Goal: Find specific page/section: Find specific page/section

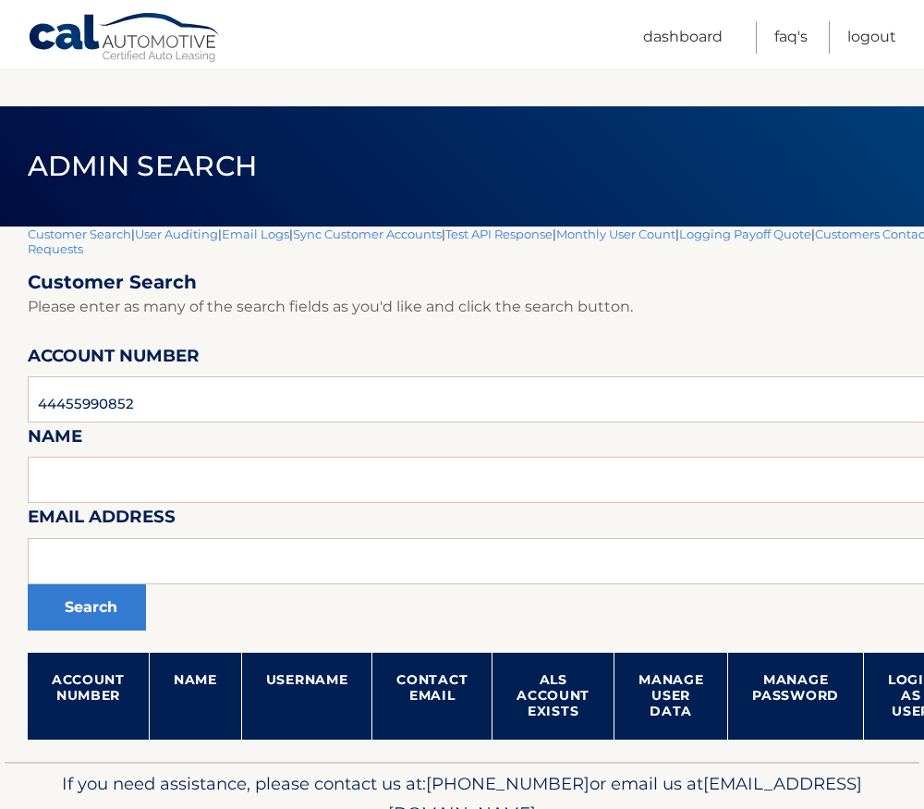
scroll to position [92, 0]
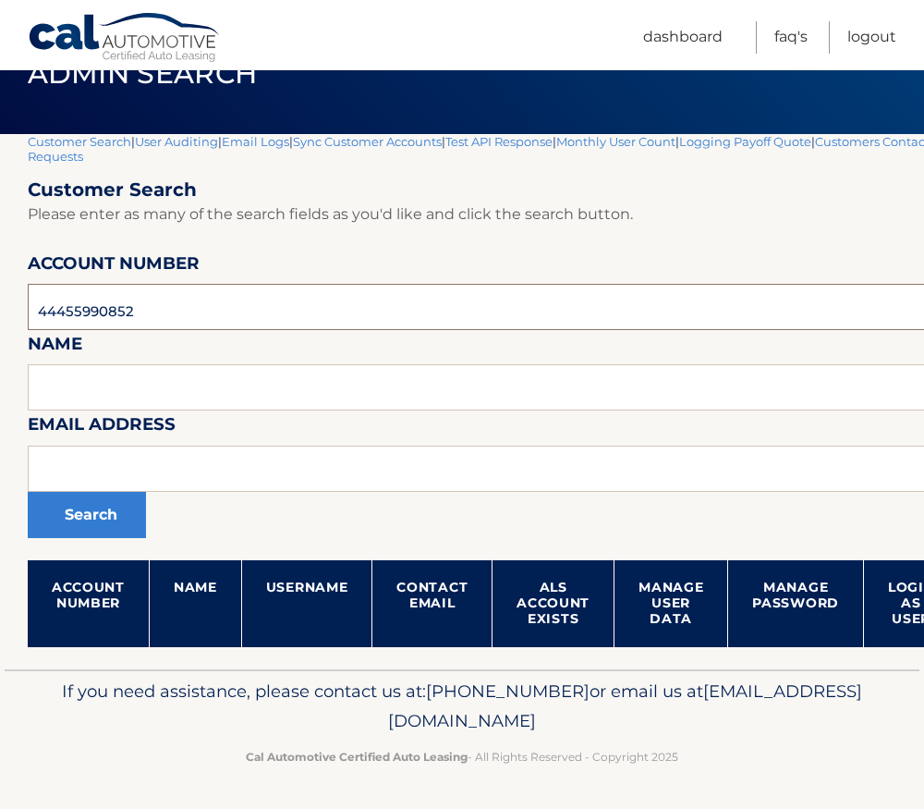
click at [90, 314] on input "44455990852" at bounding box center [546, 307] width 1036 height 46
click at [88, 314] on input "44455990852" at bounding box center [546, 307] width 1036 height 46
paste input "536277"
type input "44455536277"
click at [102, 535] on button "Search" at bounding box center [87, 515] width 118 height 46
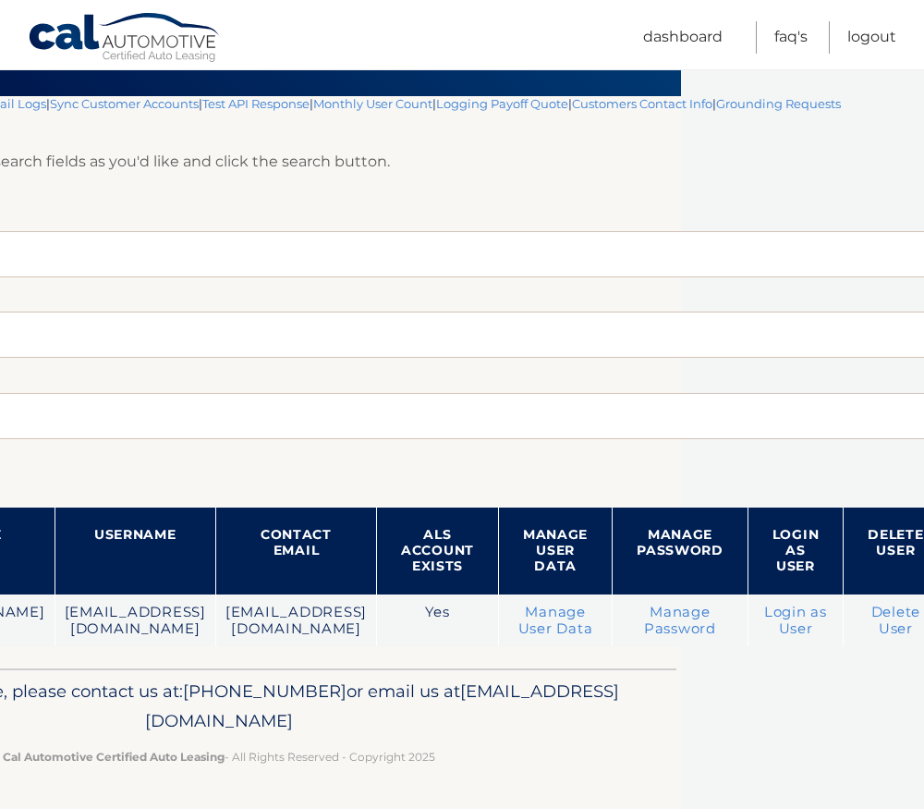
scroll to position [130, 244]
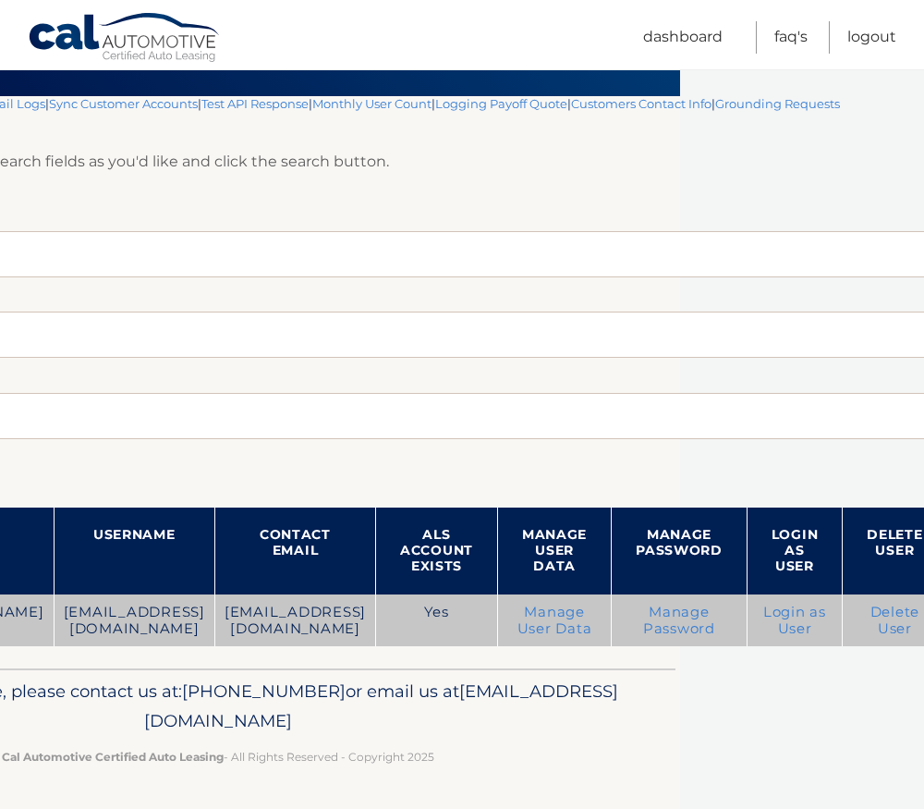
click at [814, 616] on link "Login as User" at bounding box center [795, 620] width 63 height 33
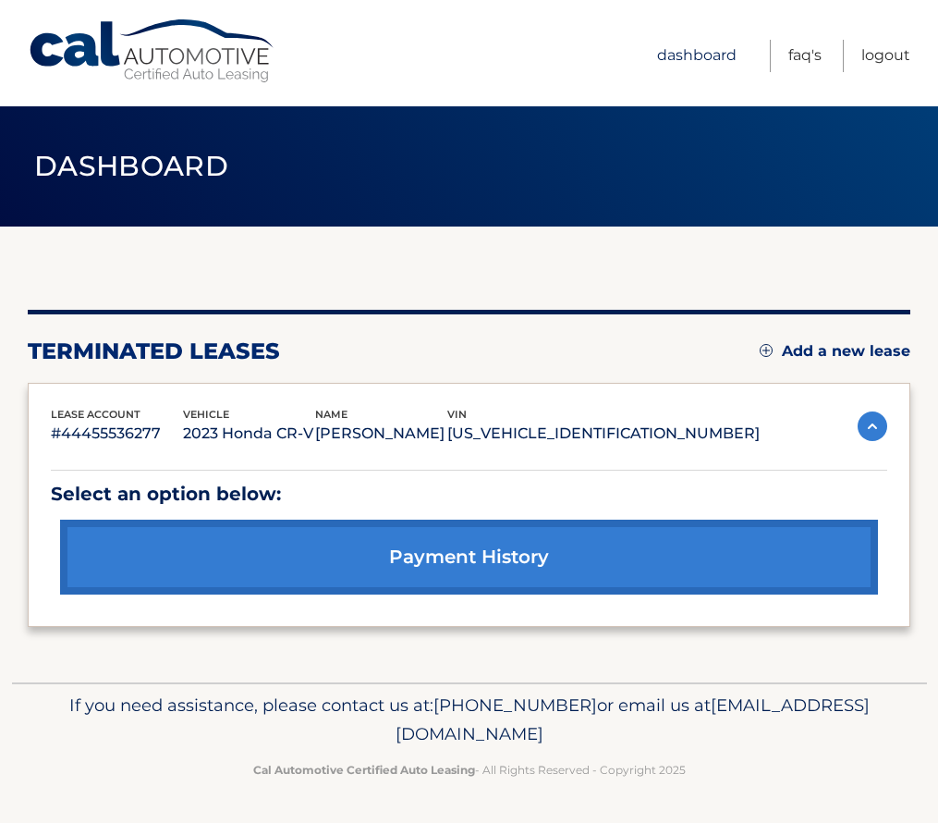
click at [713, 60] on link "Dashboard" at bounding box center [696, 56] width 79 height 32
click at [898, 54] on link "Logout" at bounding box center [885, 56] width 49 height 32
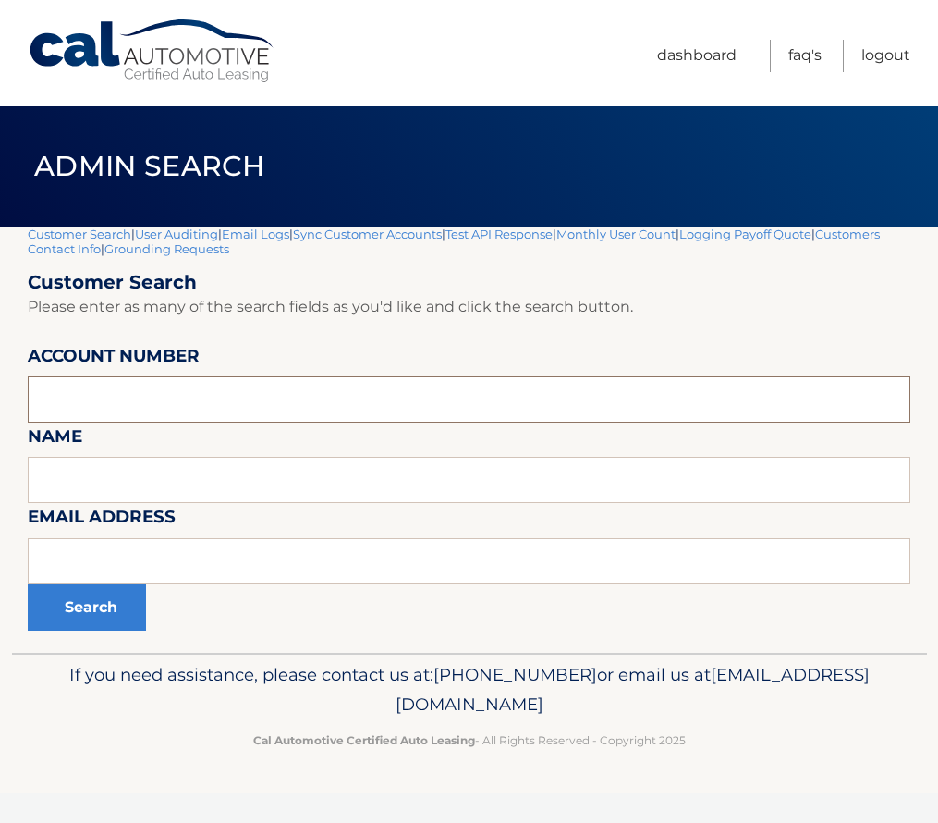
click at [91, 379] on input "text" at bounding box center [469, 399] width 883 height 46
paste input "44455536277"
type input "44455536277"
click at [100, 594] on button "Search" at bounding box center [87, 607] width 118 height 46
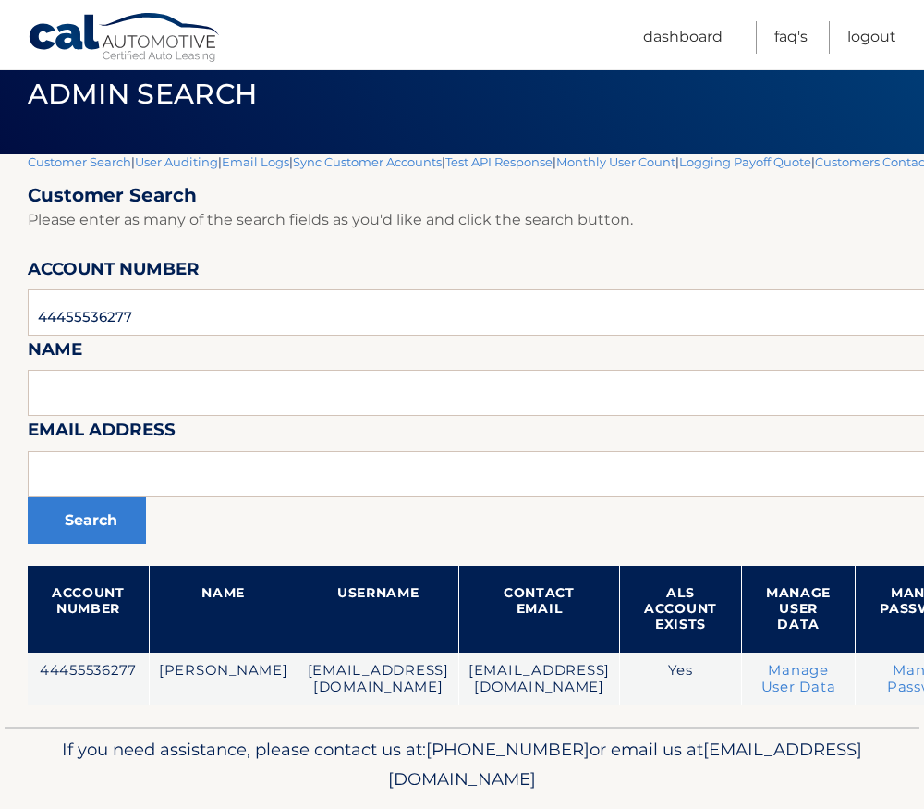
scroll to position [130, 0]
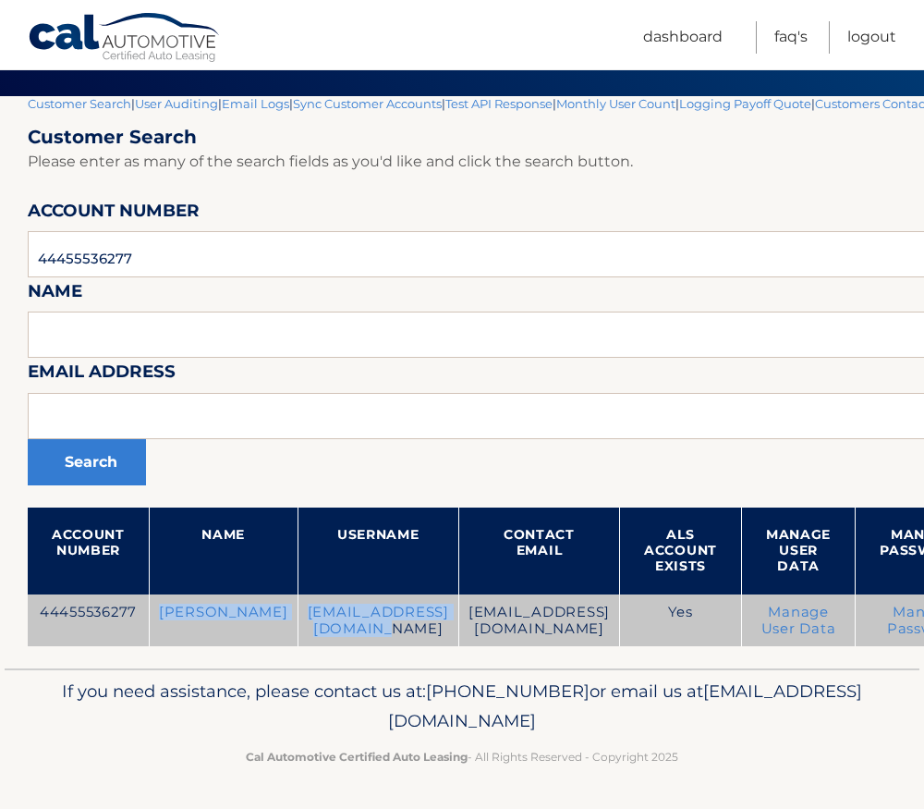
drag, startPoint x: 450, startPoint y: 612, endPoint x: 144, endPoint y: 594, distance: 306.5
click at [144, 594] on tr "44455536277 [PERSON_NAME] [EMAIL_ADDRESS][DOMAIN_NAME] [EMAIL_ADDRESS][DOMAIN_N…" at bounding box center [609, 620] width 1163 height 53
drag, startPoint x: 144, startPoint y: 594, endPoint x: 333, endPoint y: 611, distance: 189.3
click at [333, 611] on td "[EMAIL_ADDRESS][DOMAIN_NAME]" at bounding box center [378, 620] width 161 height 53
drag, startPoint x: 471, startPoint y: 619, endPoint x: 537, endPoint y: 622, distance: 65.7
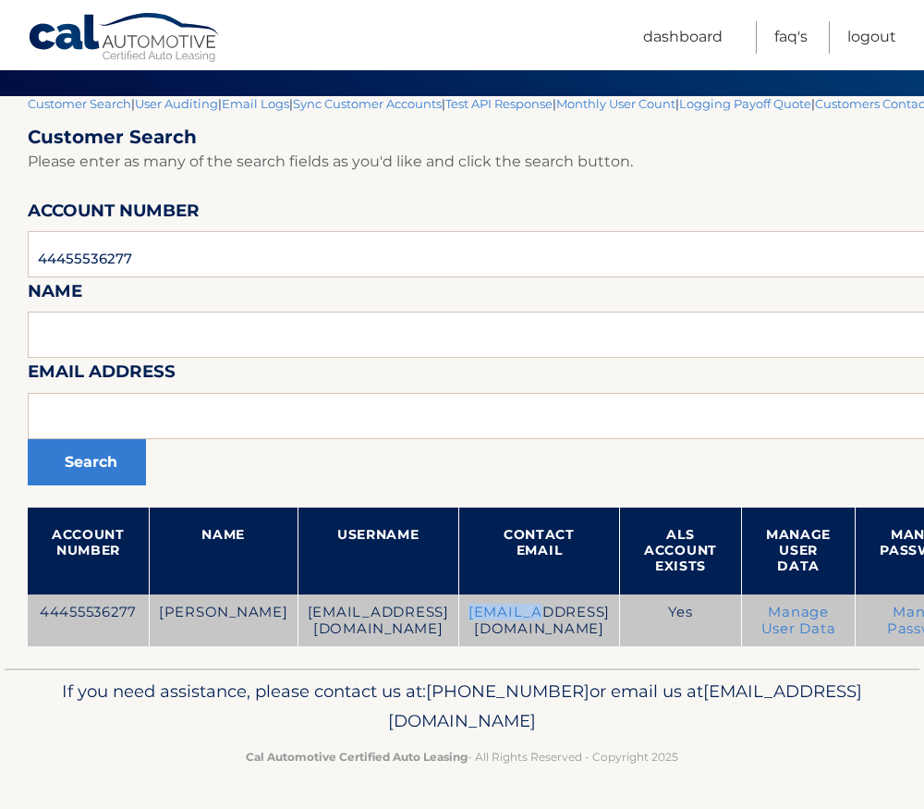
click at [537, 622] on td "[EMAIL_ADDRESS][DOMAIN_NAME]" at bounding box center [538, 620] width 161 height 53
drag, startPoint x: 537, startPoint y: 622, endPoint x: 462, endPoint y: 629, distance: 75.2
click at [462, 629] on td "[EMAIL_ADDRESS][DOMAIN_NAME]" at bounding box center [538, 620] width 161 height 53
